Goal: Information Seeking & Learning: Find specific page/section

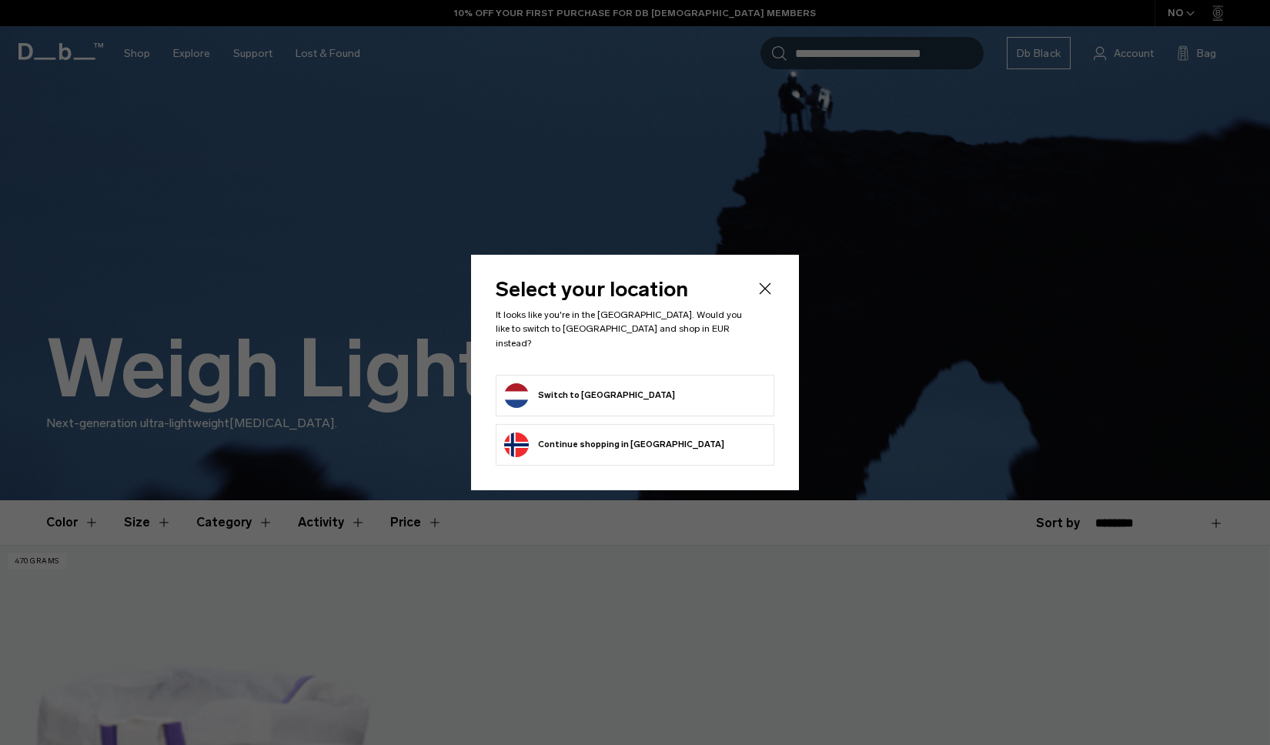
click at [557, 386] on button "Switch to Netherlands" at bounding box center [589, 395] width 171 height 25
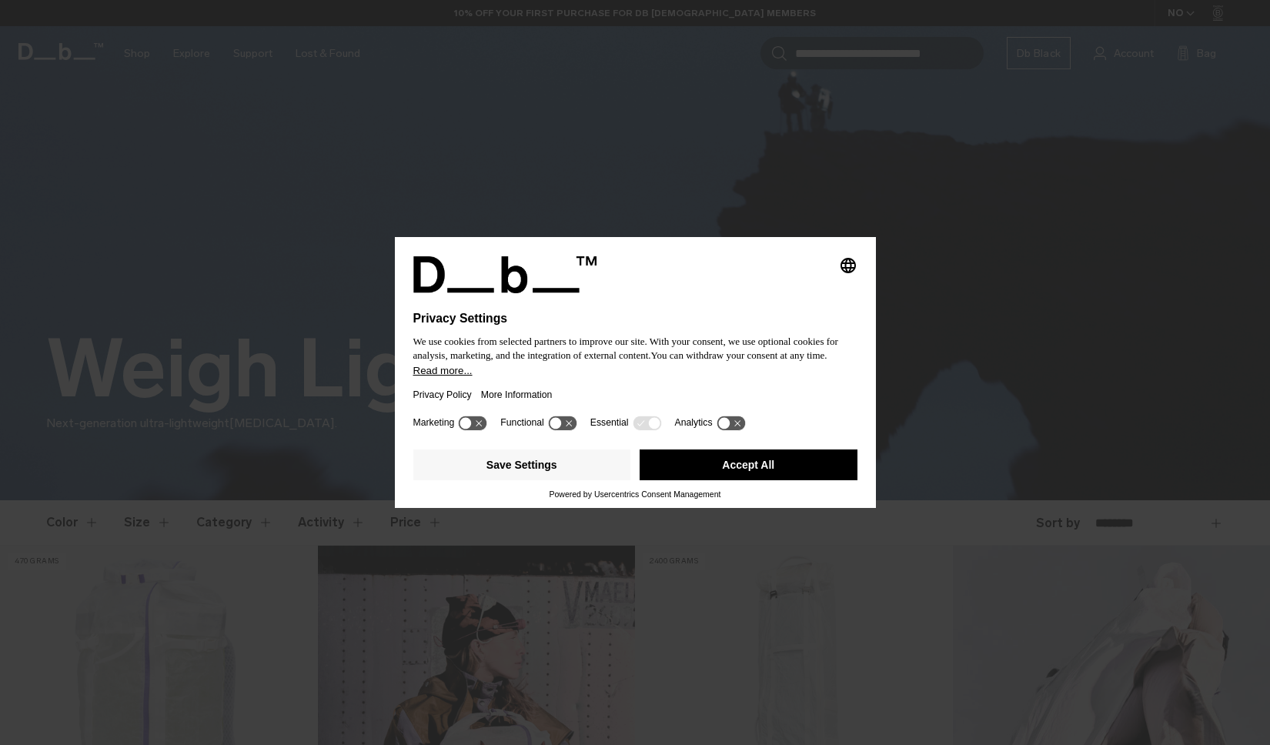
click at [768, 460] on button "Accept All" at bounding box center [749, 465] width 218 height 31
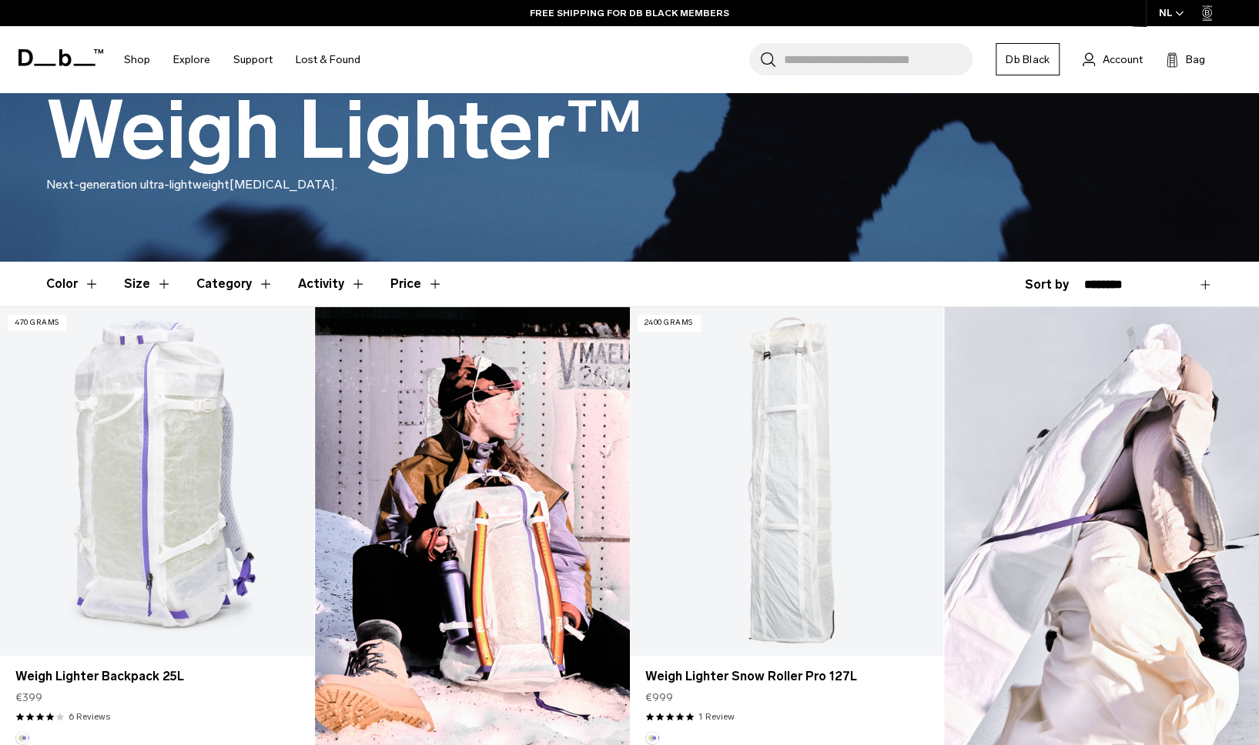
scroll to position [231, 0]
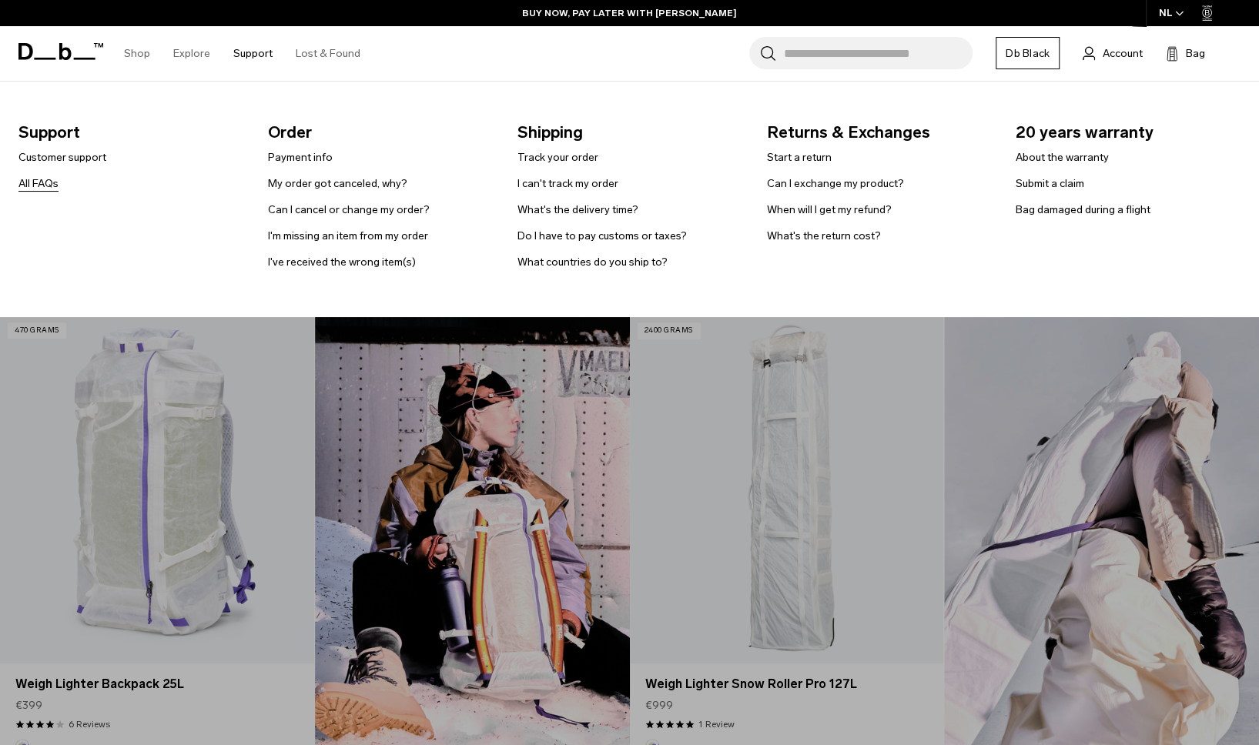
click at [38, 178] on link "All FAQs" at bounding box center [38, 184] width 40 height 16
